Goal: Communication & Community: Answer question/provide support

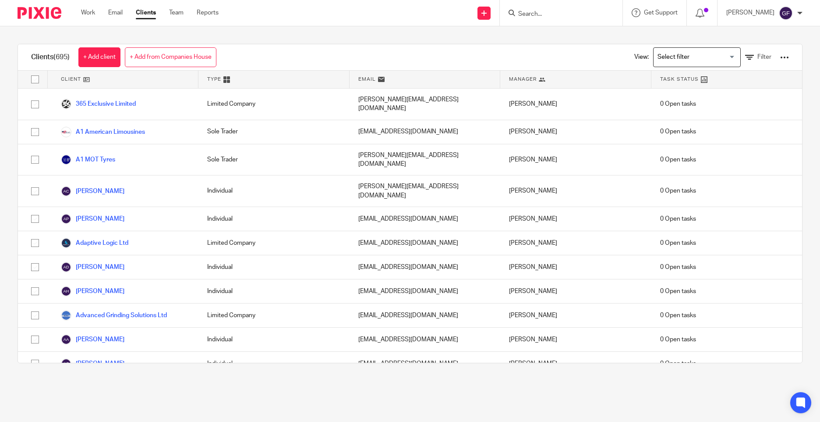
click at [121, 10] on link "Email" at bounding box center [115, 12] width 14 height 9
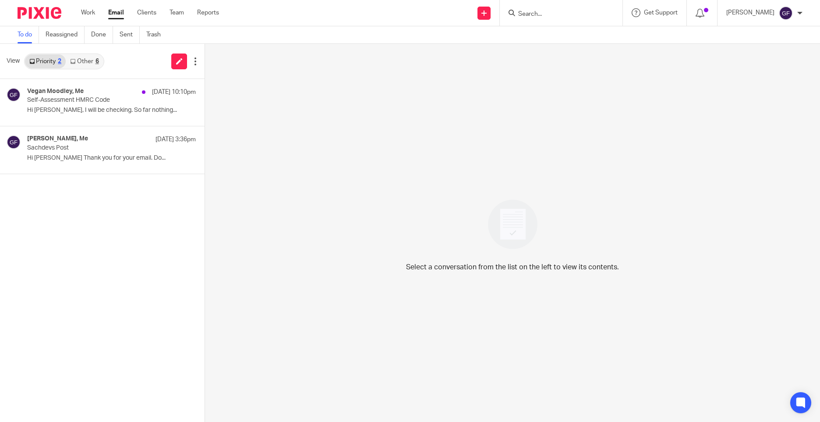
click at [237, 130] on div "Select a conversation from the list on the left to view its contents." at bounding box center [512, 233] width 615 height 378
click at [77, 64] on link "Other 6" at bounding box center [84, 61] width 37 height 14
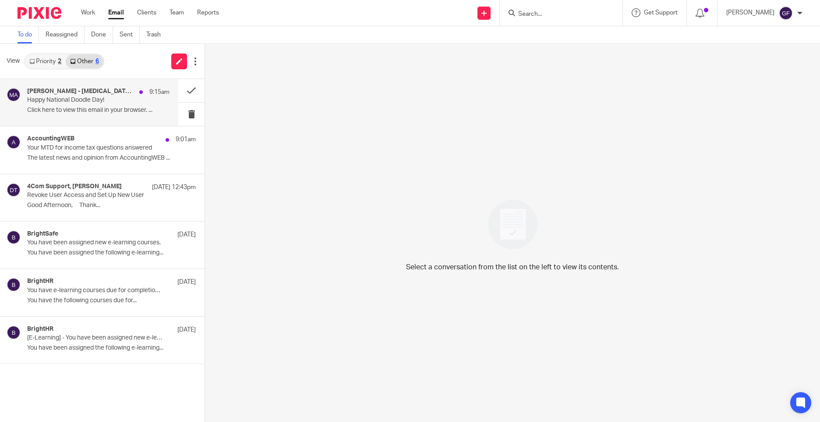
click at [103, 96] on div "Michael - Epilepsy Action 9:15am" at bounding box center [98, 92] width 142 height 9
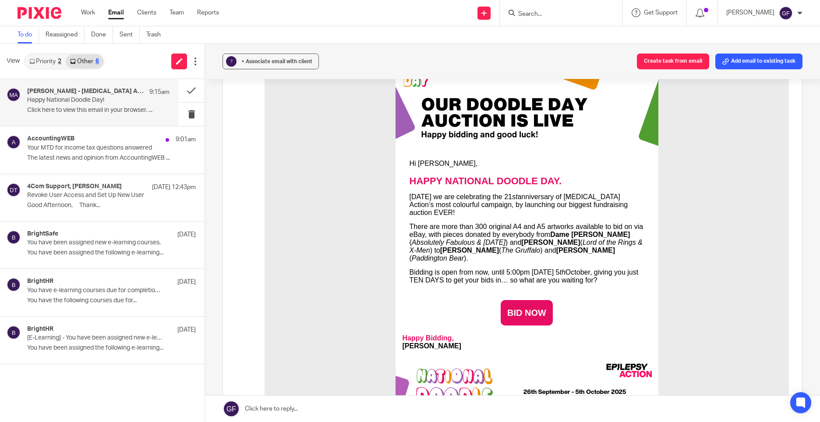
scroll to position [44, 0]
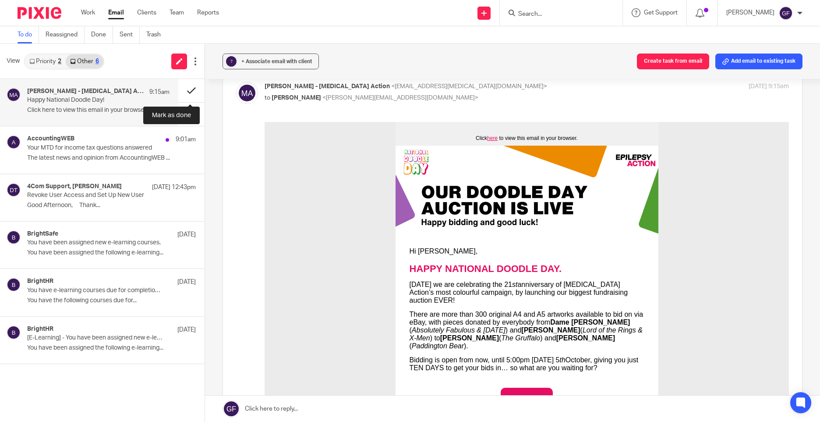
click at [184, 88] on button at bounding box center [191, 90] width 26 height 23
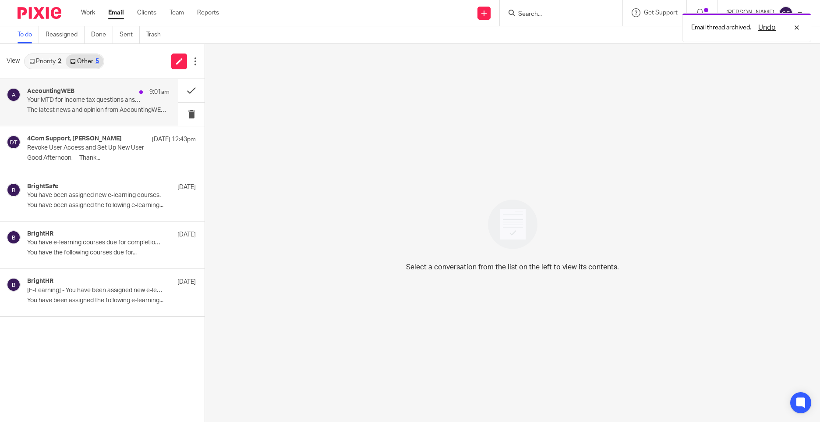
click at [117, 118] on div "AccountingWEB 9:01am Your MTD for income tax questions answered The latest news…" at bounding box center [89, 102] width 178 height 47
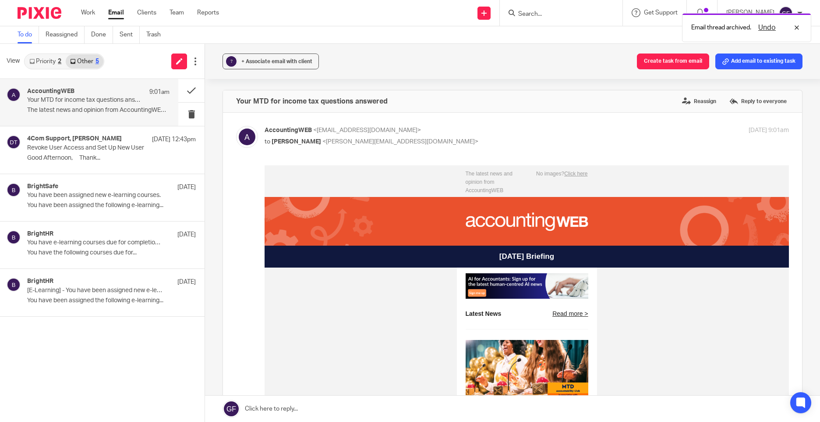
scroll to position [0, 0]
click at [56, 67] on link "Priority 2" at bounding box center [45, 61] width 41 height 14
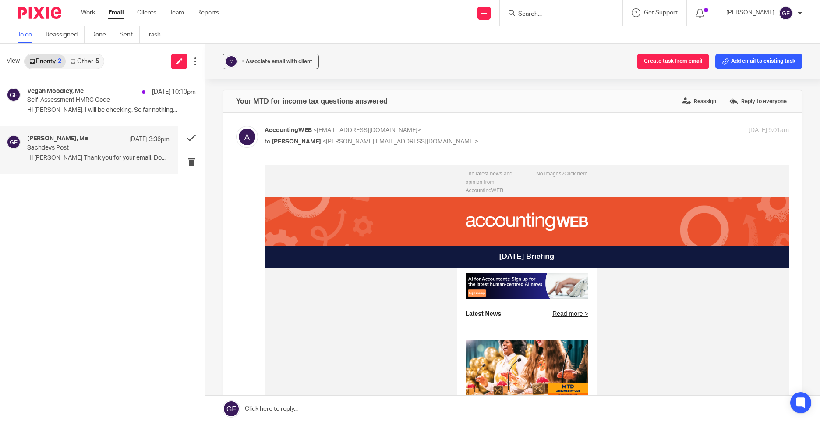
click at [65, 163] on div "Jake Binning, Me 25 Sep 3:36pm Sachdevs Post Hi George Thank you for your email…" at bounding box center [98, 149] width 142 height 29
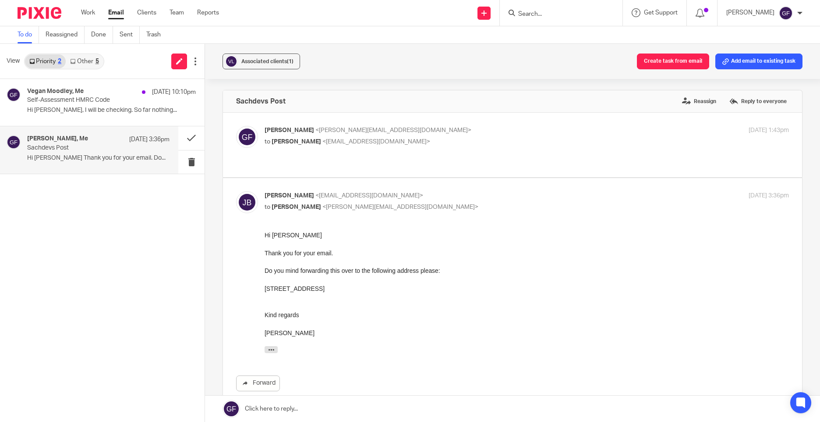
click at [287, 411] on link at bounding box center [512, 408] width 615 height 26
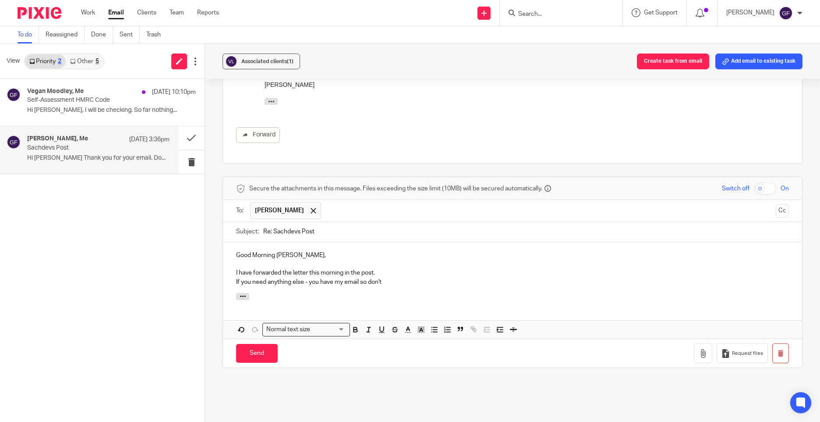
click at [307, 277] on p "If you need anything else - you have my email so don't" at bounding box center [512, 281] width 553 height 9
click at [390, 268] on p "I have forwarded the letter this morning in the post." at bounding box center [512, 272] width 553 height 9
click at [393, 277] on p "If you need anything else, you have my email so don't" at bounding box center [512, 281] width 553 height 9
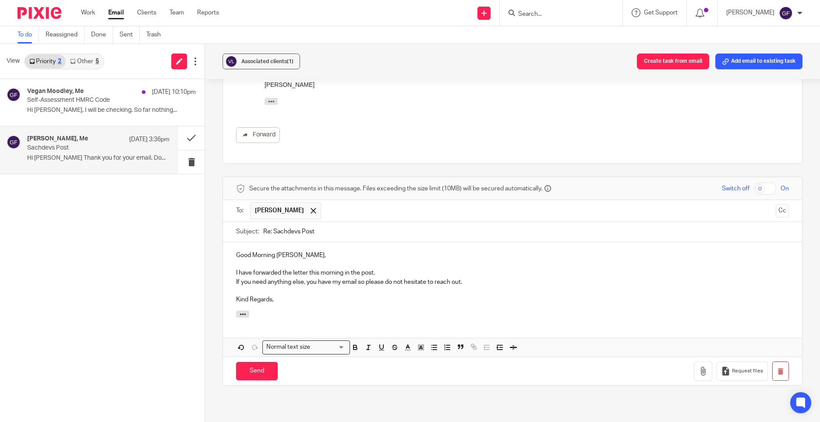
click at [251, 268] on p "I have forwarded the letter this morning in the post." at bounding box center [512, 272] width 553 height 9
